Goal: Task Accomplishment & Management: Use online tool/utility

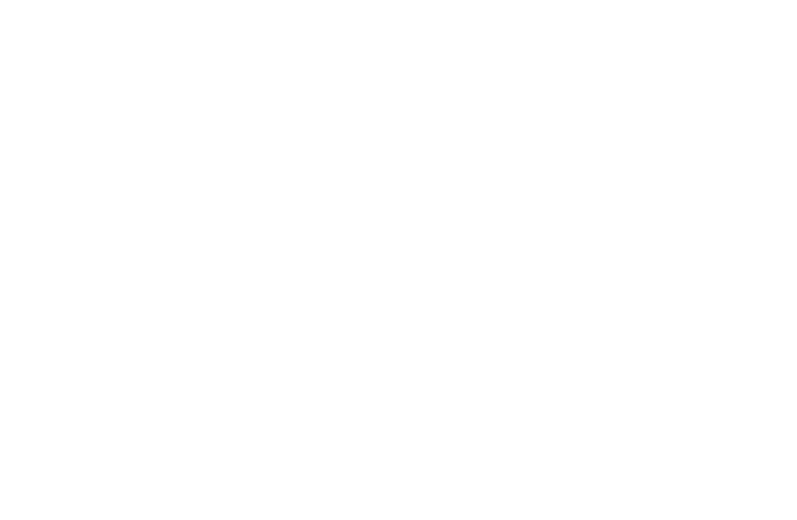
scroll to position [1, 0]
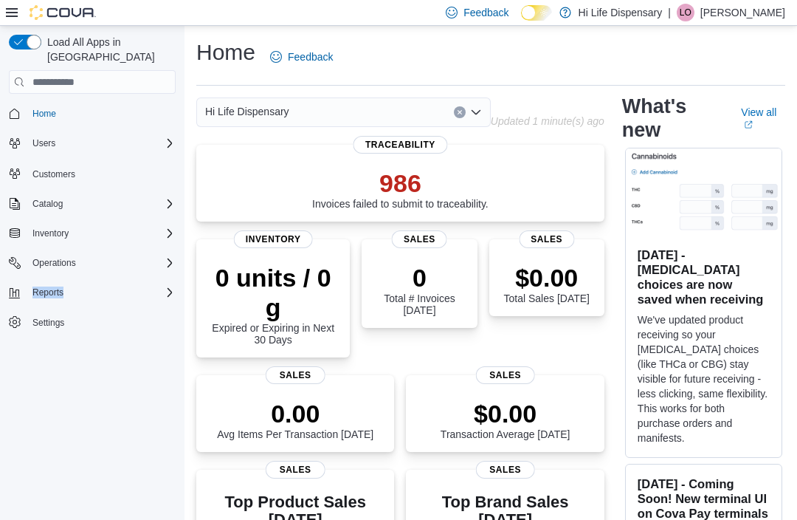
click at [69, 396] on div "Load All Apps in New Hub Home Users Customers Catalog Inventory Operations Repo…" at bounding box center [92, 275] width 184 height 499
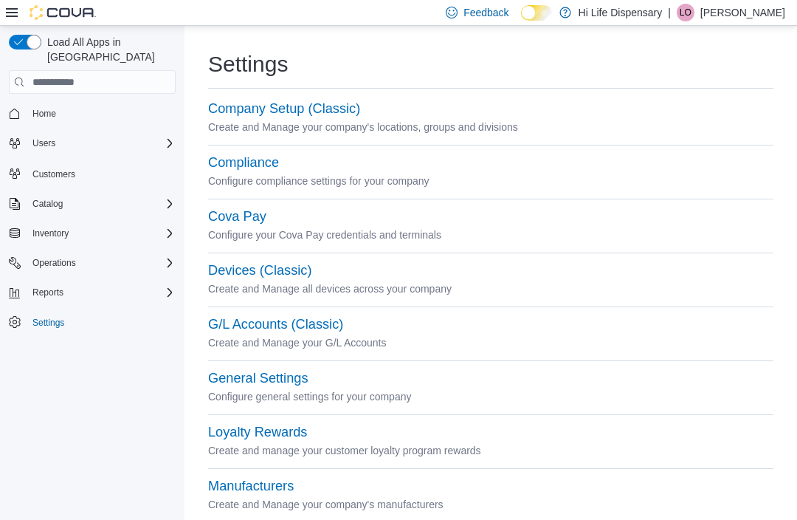
click at [168, 288] on icon "Complex example" at bounding box center [170, 292] width 4 height 9
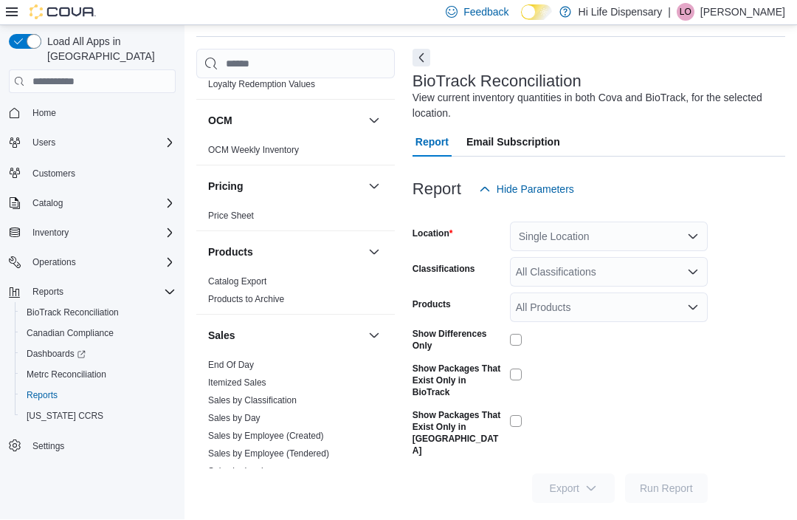
scroll to position [752, 0]
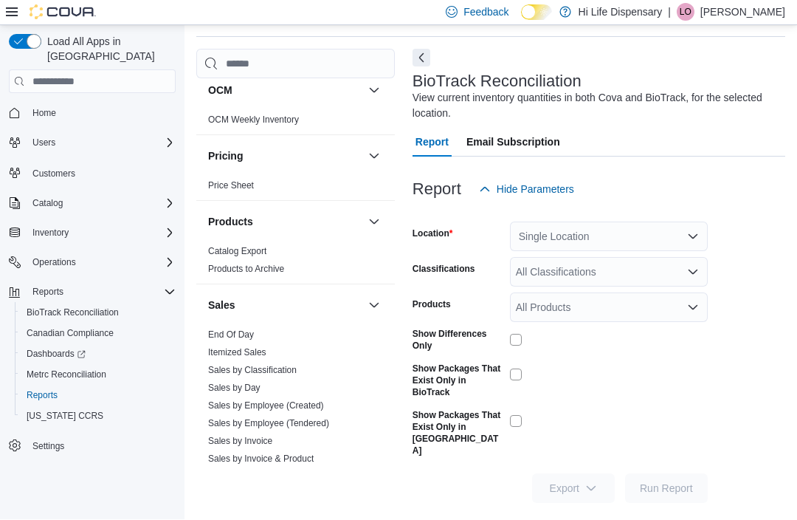
click at [251, 336] on link "End Of Day" at bounding box center [231, 335] width 46 height 10
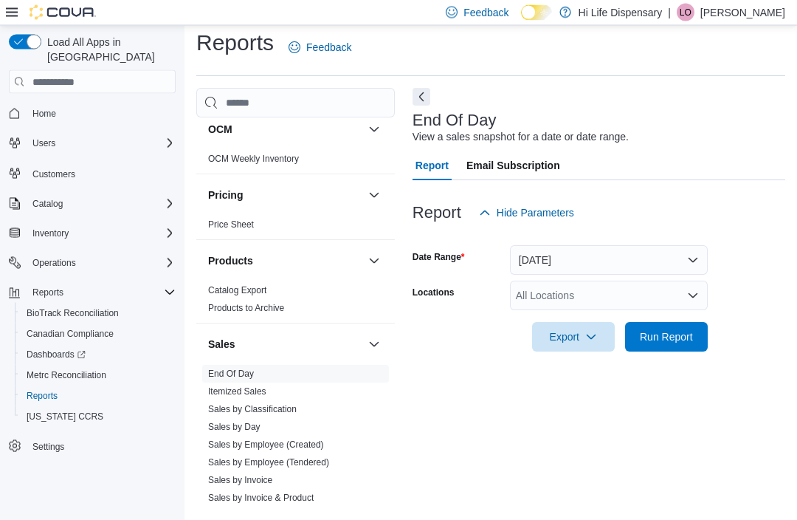
scroll to position [33, 0]
click at [546, 246] on button "Today" at bounding box center [609, 261] width 198 height 30
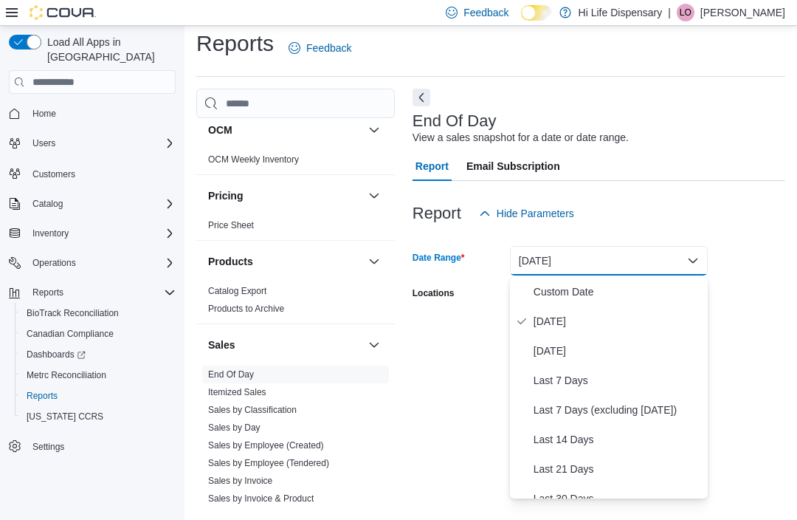
click at [582, 342] on span "Yesterday" at bounding box center [618, 351] width 168 height 18
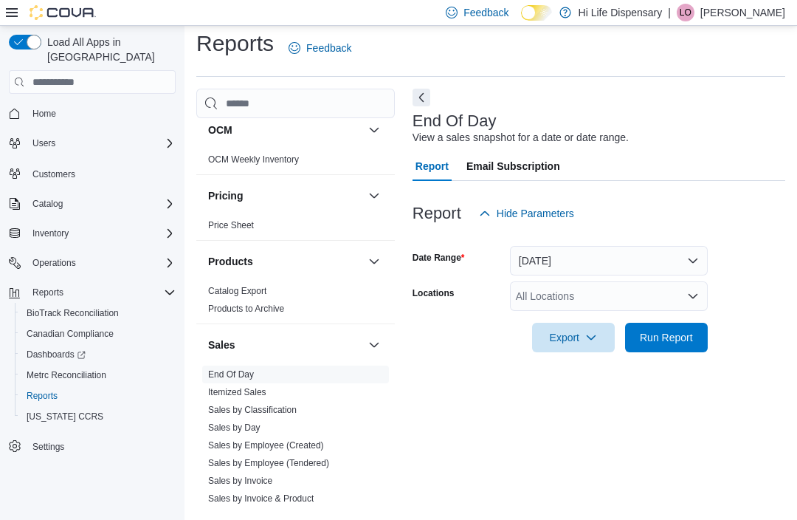
click at [680, 322] on span "Run Report" at bounding box center [666, 337] width 65 height 30
